Goal: Transaction & Acquisition: Purchase product/service

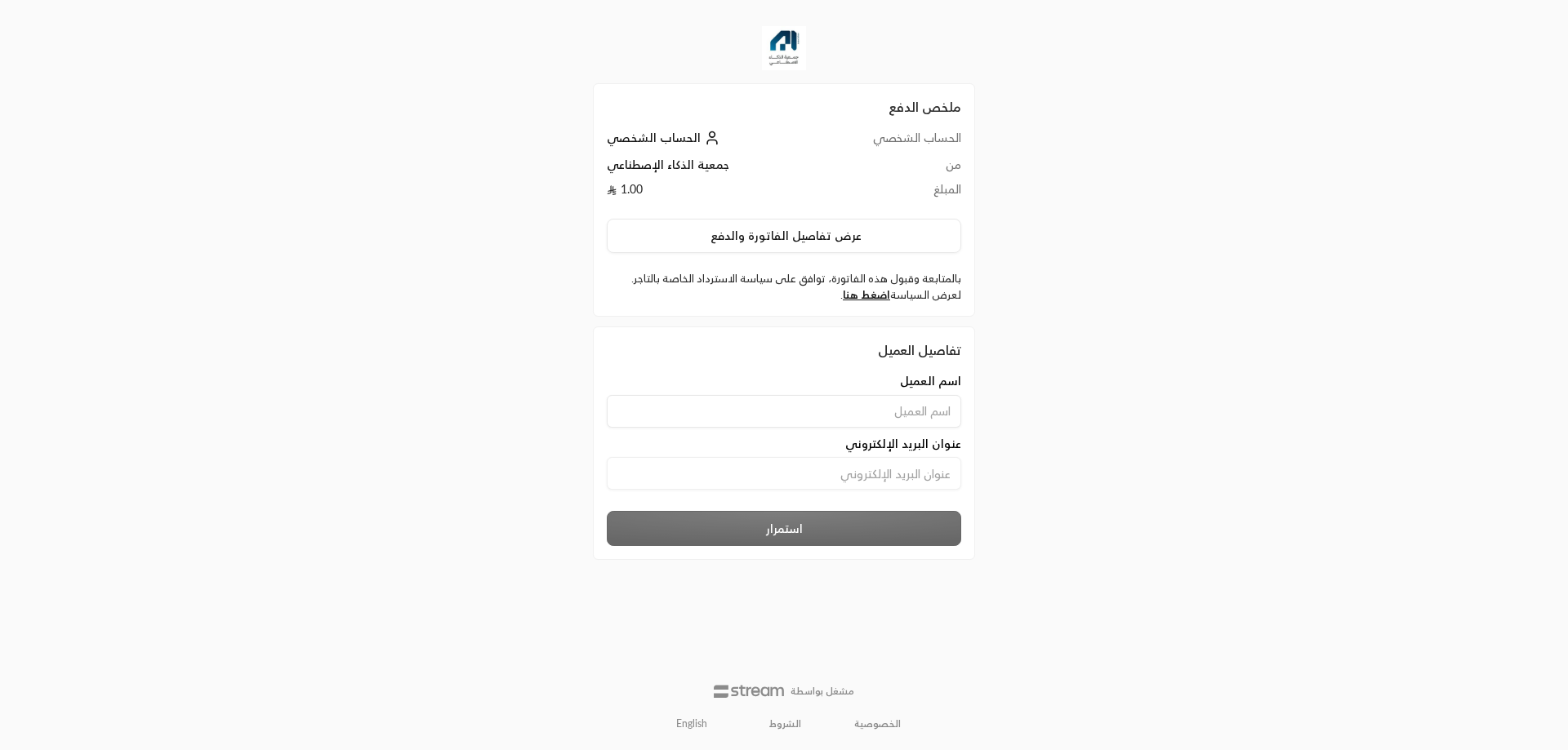
click at [877, 416] on input at bounding box center [784, 411] width 354 height 33
click at [819, 423] on input "ahmedelmallah" at bounding box center [784, 411] width 354 height 33
type input "[PERSON_NAME]"
click at [910, 461] on input at bounding box center [784, 473] width 354 height 33
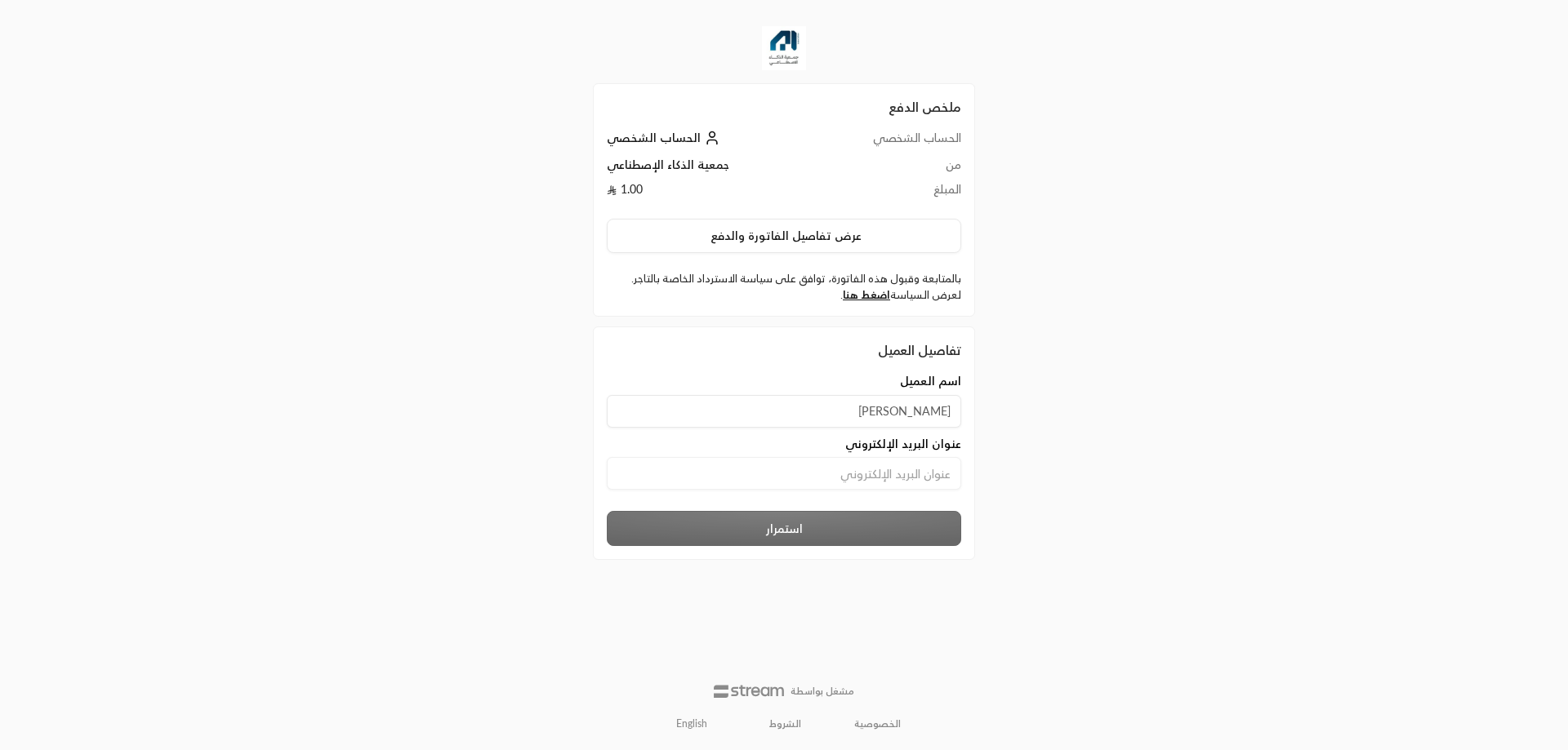
type input "[EMAIL_ADDRESS][DOMAIN_NAME]"
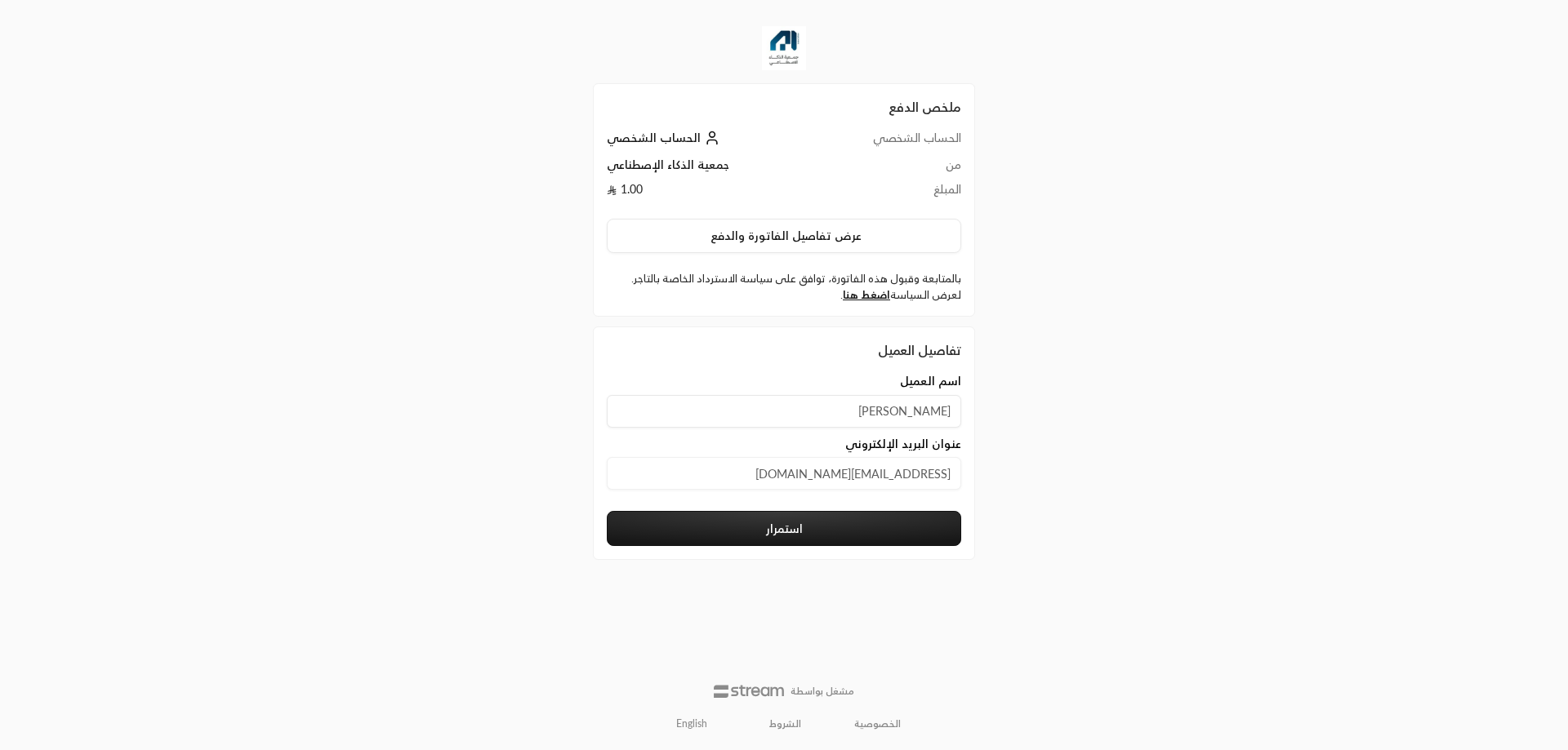
click at [855, 530] on button "استمرار" at bounding box center [784, 528] width 354 height 35
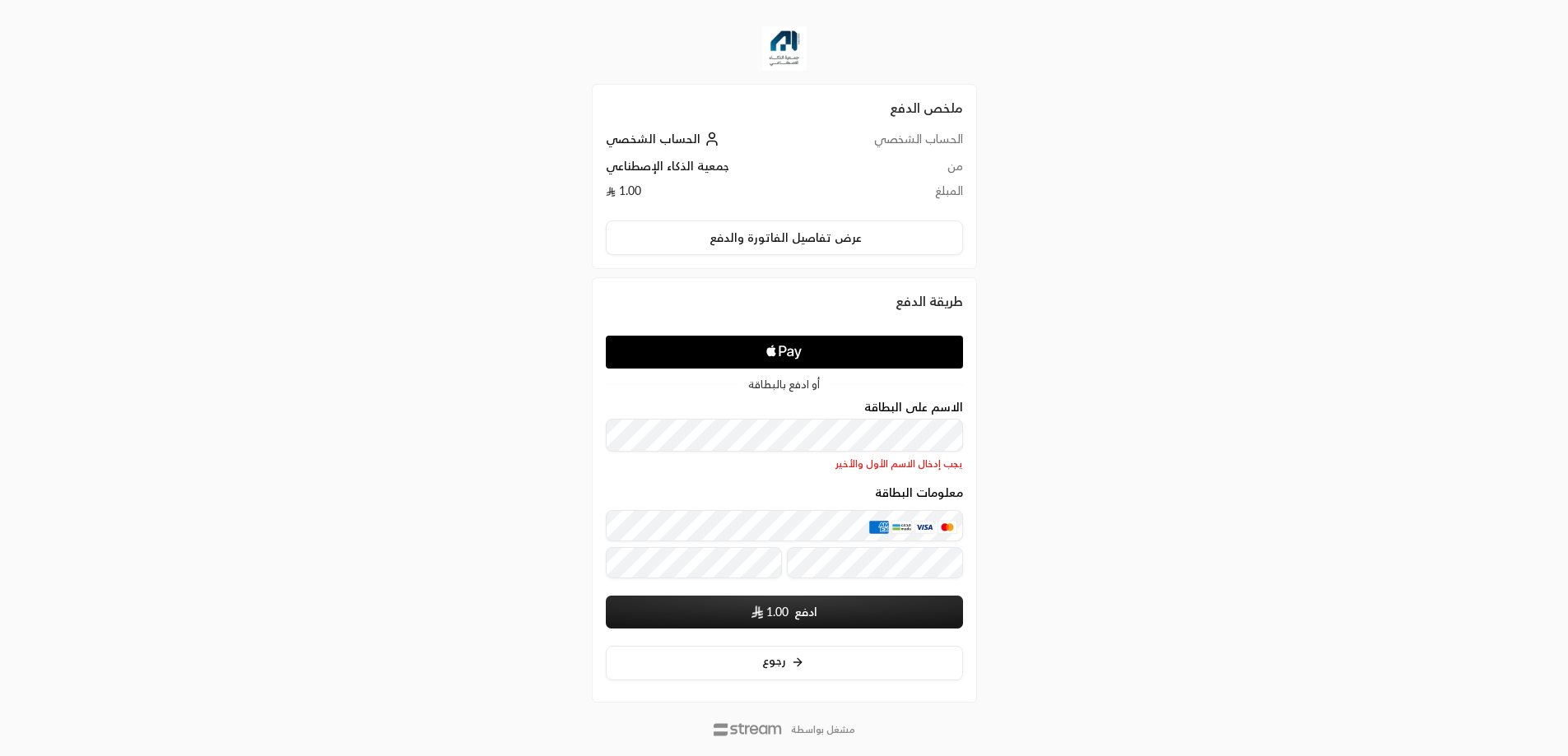
click at [1081, 462] on div "ملخص الدفع الحساب الشخصي الحساب الشخصي من جمعية الذكاء الإصطناعي المبلغ 1.00 عر…" at bounding box center [783, 394] width 784 height 789
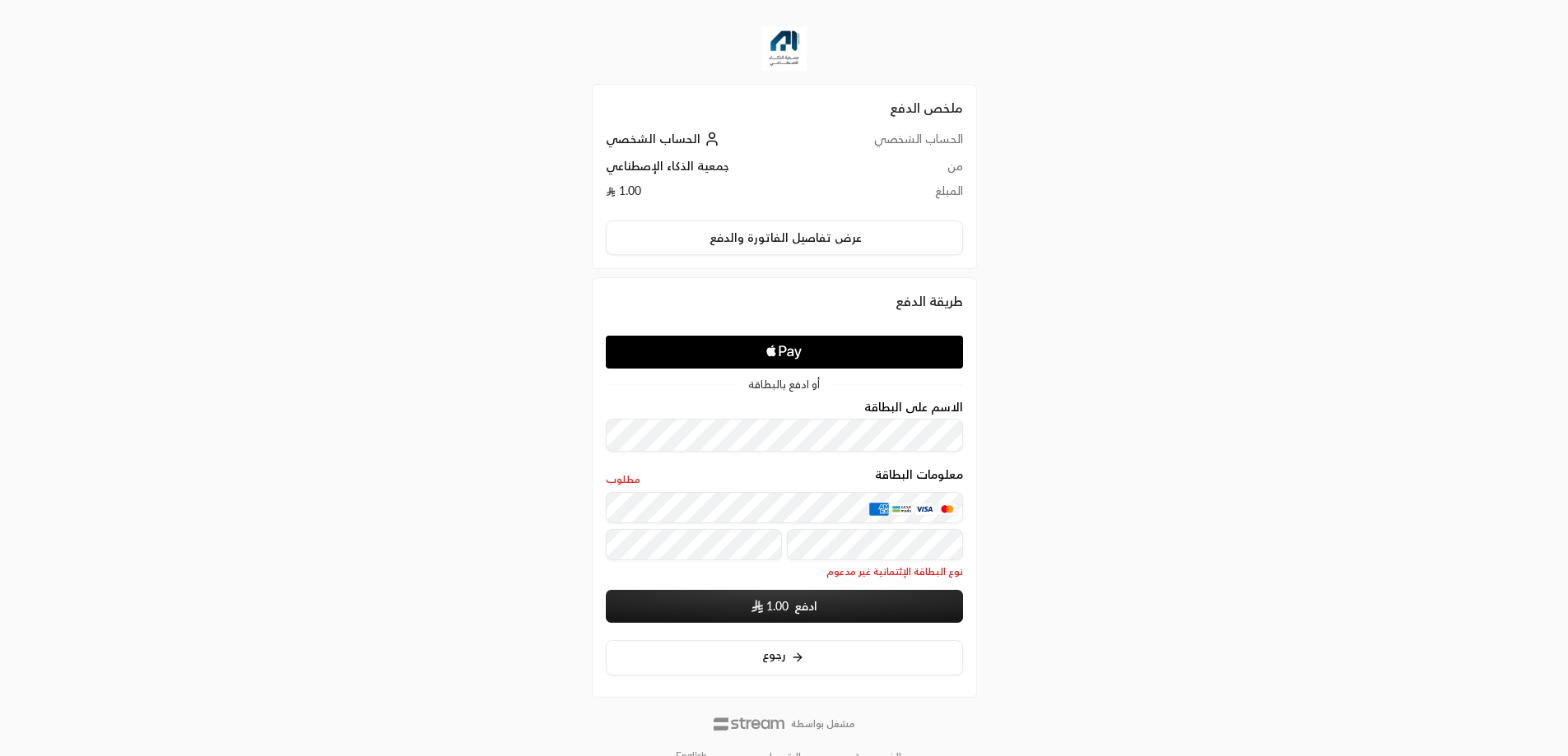
click at [1029, 518] on div "ملخص الدفع الحساب الشخصي الحساب الشخصي من جمعية الذكاء الإصطناعي المبلغ 1.00 عر…" at bounding box center [783, 392] width 784 height 783
click at [1045, 537] on div "ملخص الدفع الحساب الشخصي الحساب الشخصي من جمعية الذكاء الإصطناعي المبلغ 1.00 عر…" at bounding box center [783, 392] width 784 height 783
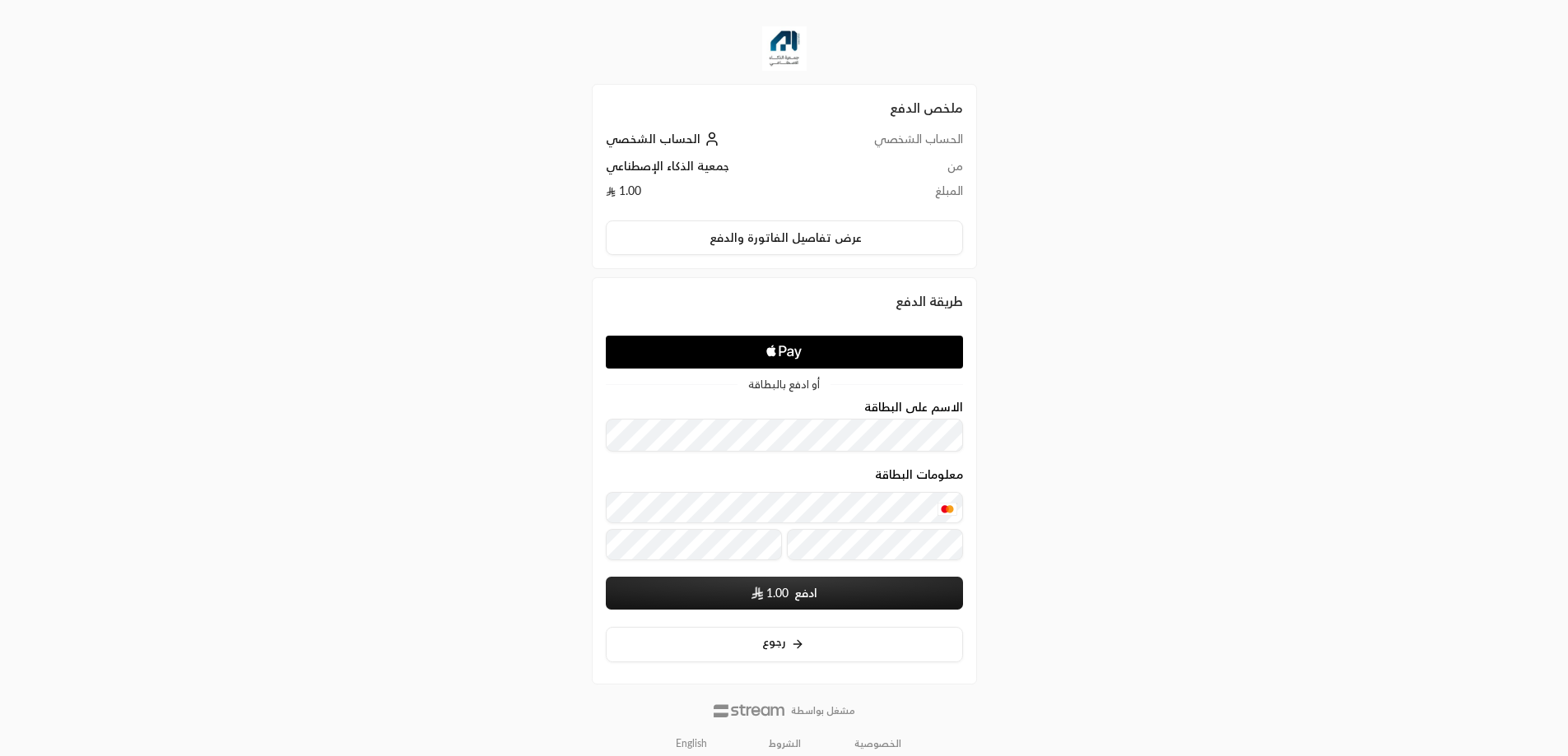
click at [780, 588] on span "1.00" at bounding box center [777, 593] width 22 height 17
